Goal: Task Accomplishment & Management: Complete application form

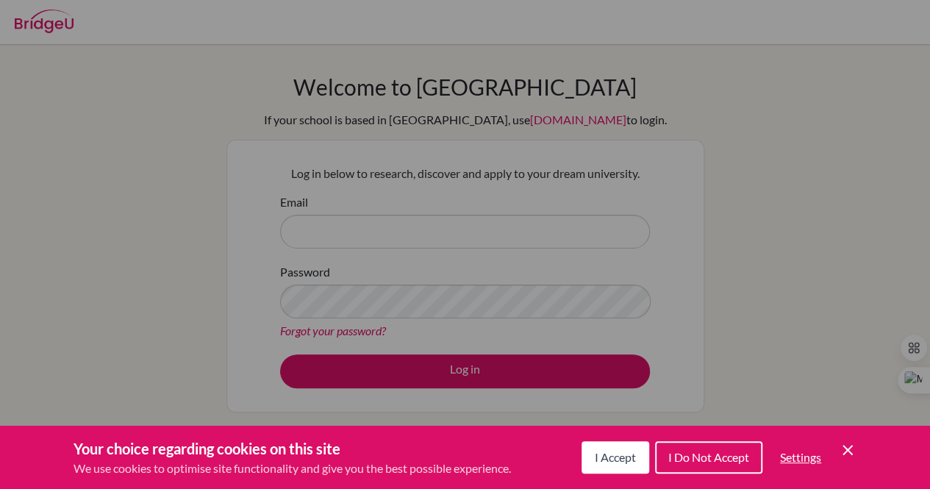
click at [715, 455] on span "I Do Not Accept" at bounding box center [708, 457] width 81 height 14
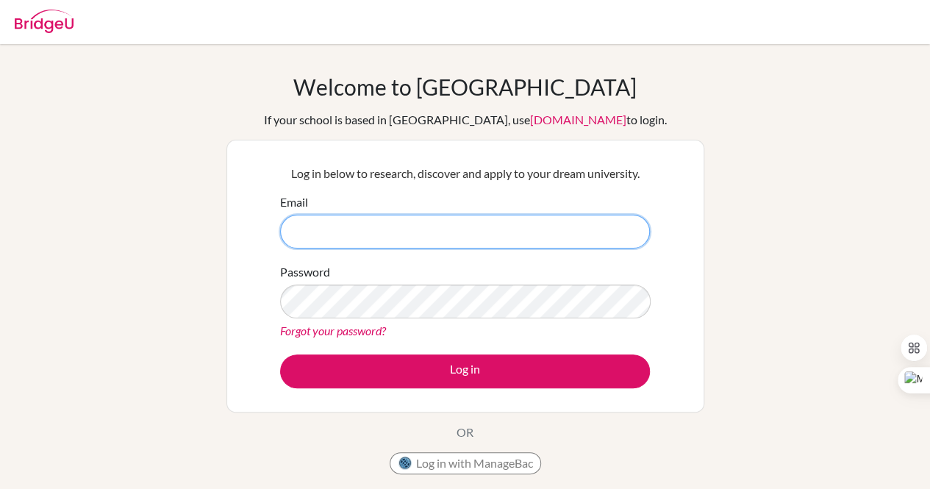
click at [481, 235] on input "Email" at bounding box center [465, 232] width 370 height 34
type input "[EMAIL_ADDRESS][DOMAIN_NAME]"
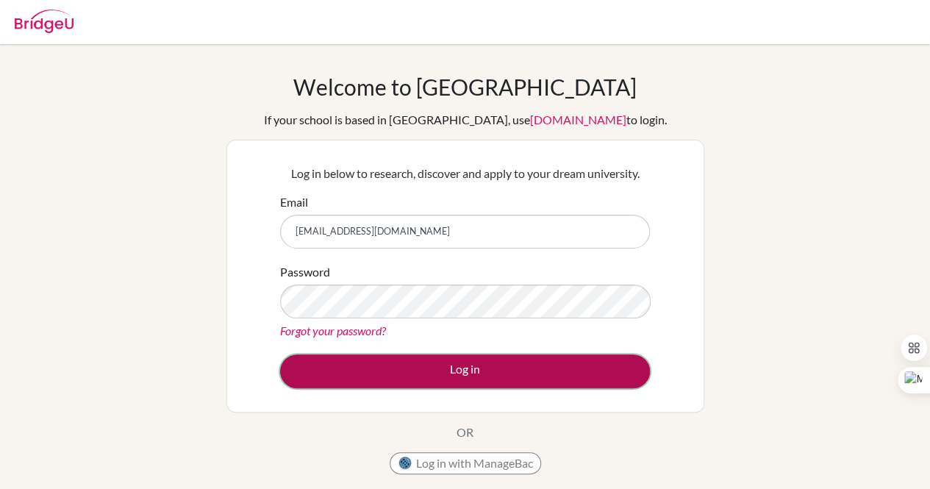
click at [404, 383] on button "Log in" at bounding box center [465, 371] width 370 height 34
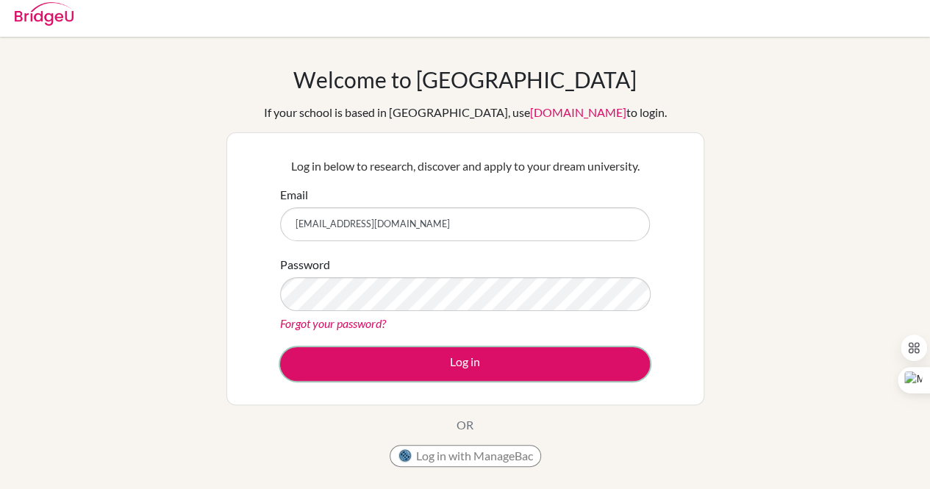
scroll to position [8, 0]
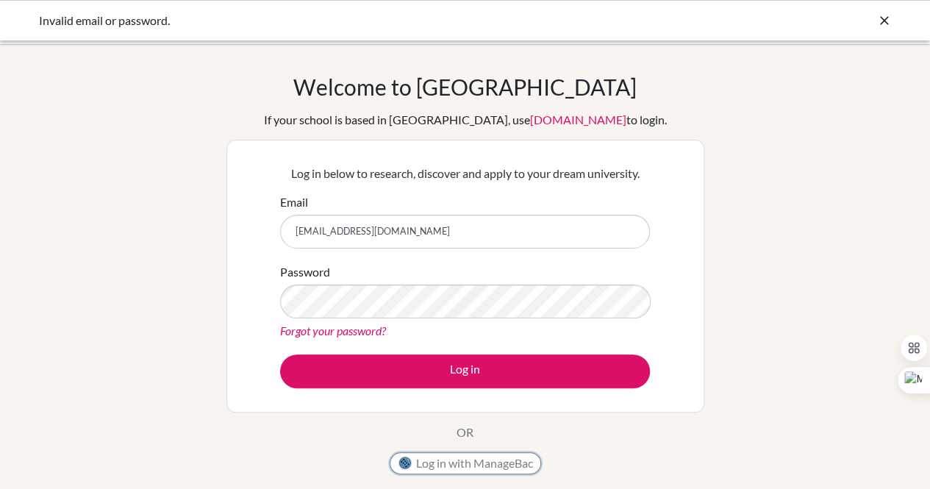
click at [435, 460] on button "Log in with ManageBac" at bounding box center [465, 463] width 151 height 22
